Goal: Information Seeking & Learning: Learn about a topic

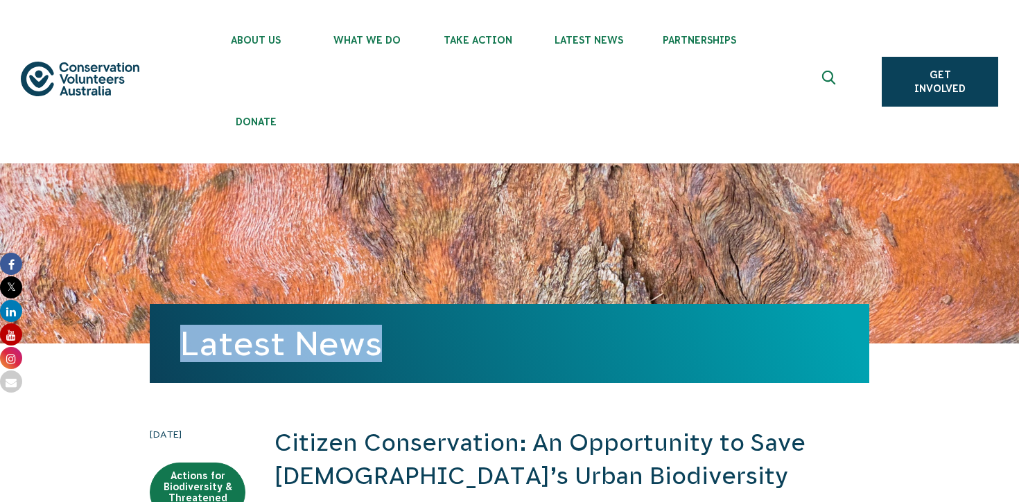
click at [245, 349] on link "Latest News" at bounding box center [281, 343] width 202 height 37
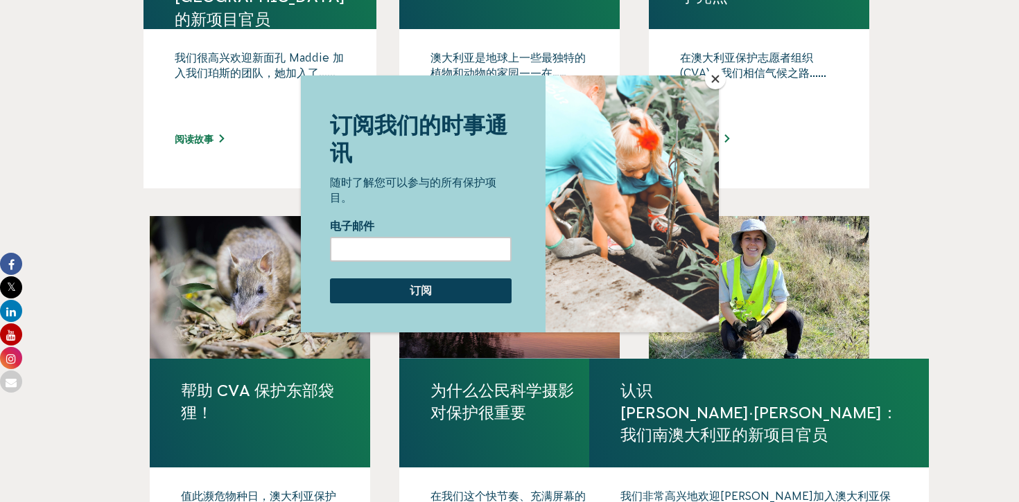
scroll to position [1227, 0]
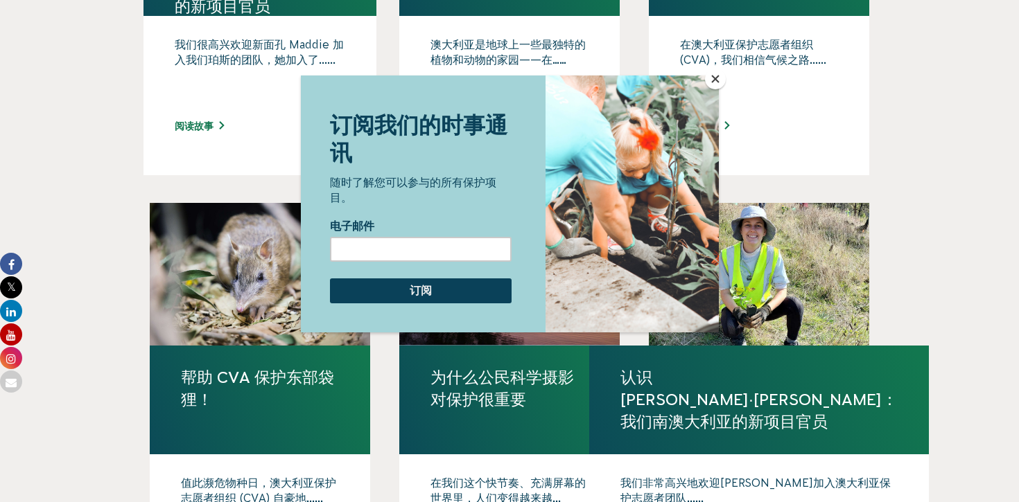
click at [719, 80] on button "关闭" at bounding box center [715, 79] width 21 height 21
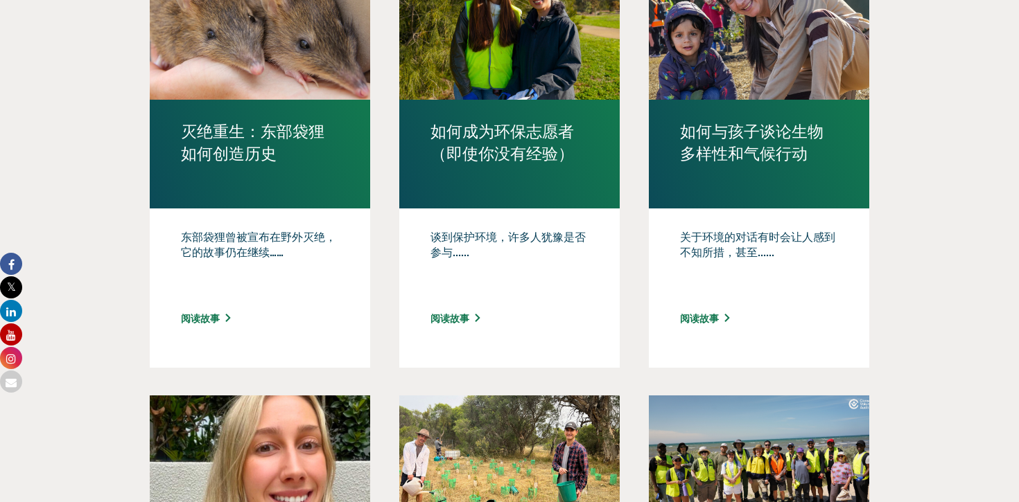
scroll to position [145, 0]
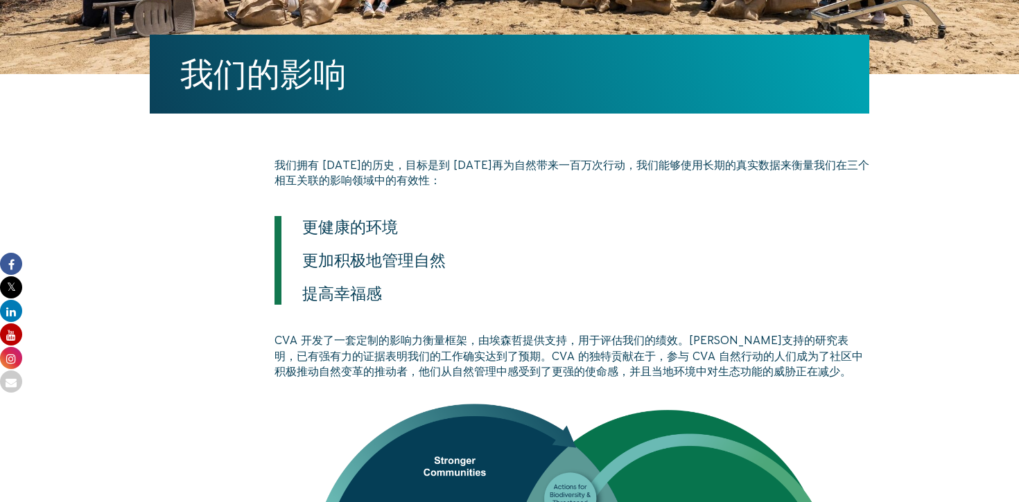
scroll to position [383, 0]
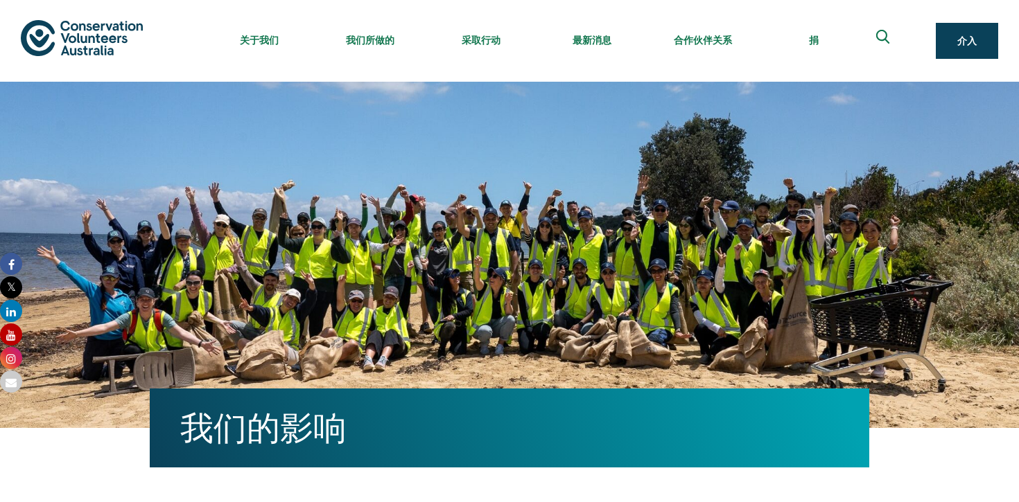
scroll to position [8, 0]
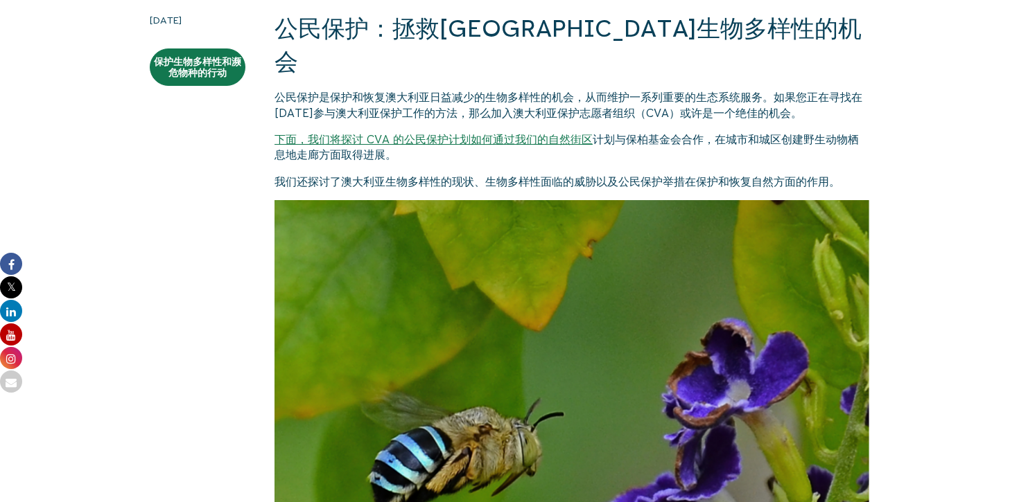
scroll to position [335, 0]
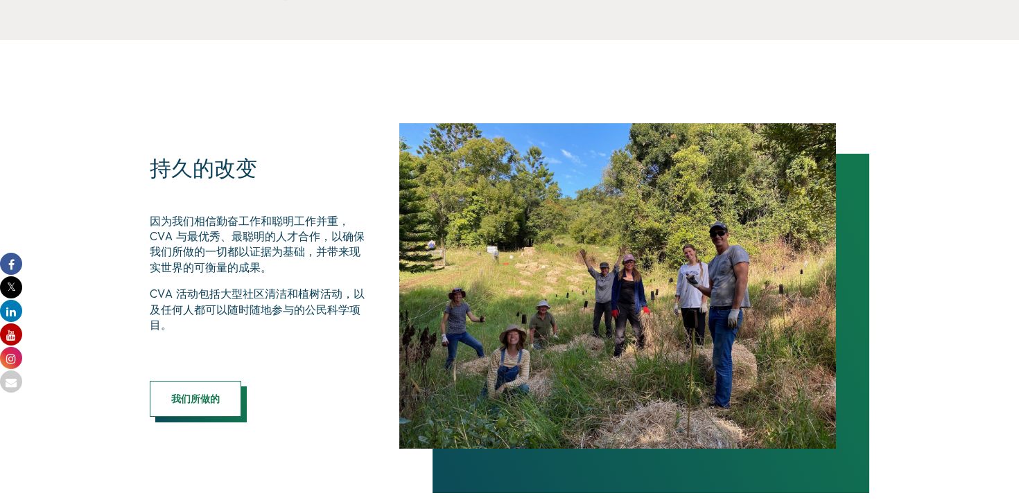
scroll to position [808, 0]
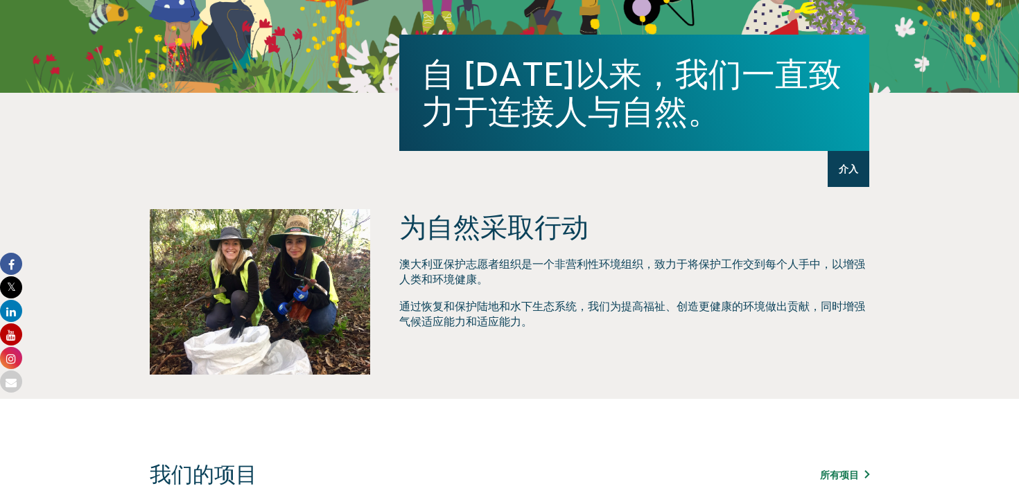
scroll to position [419, 0]
